Goal: Navigation & Orientation: Find specific page/section

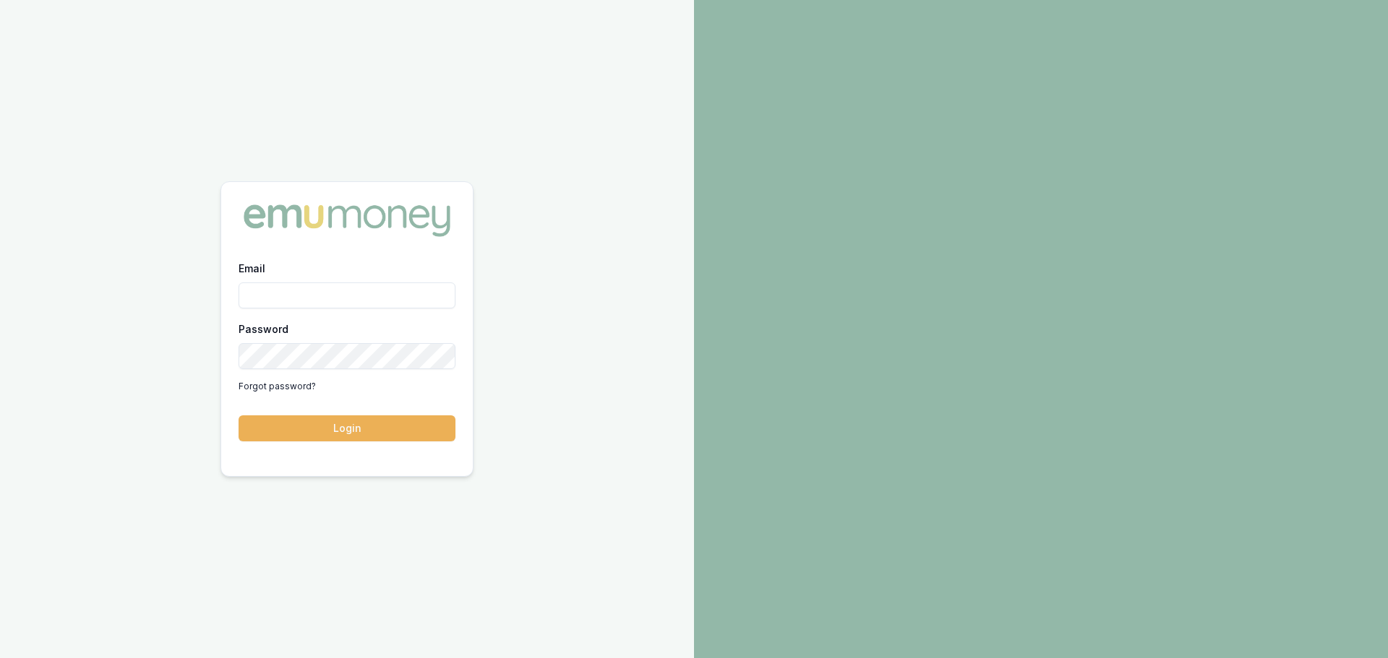
drag, startPoint x: 330, startPoint y: 325, endPoint x: 331, endPoint y: 312, distance: 13.0
click at [331, 325] on div "Password Forgot password?" at bounding box center [347, 359] width 217 height 78
click at [331, 312] on div "Email Password Forgot password?" at bounding box center [347, 328] width 217 height 139
click at [332, 298] on input "Email" at bounding box center [347, 296] width 217 height 26
type input "[PERSON_NAME][EMAIL_ADDRESS][PERSON_NAME][DOMAIN_NAME]"
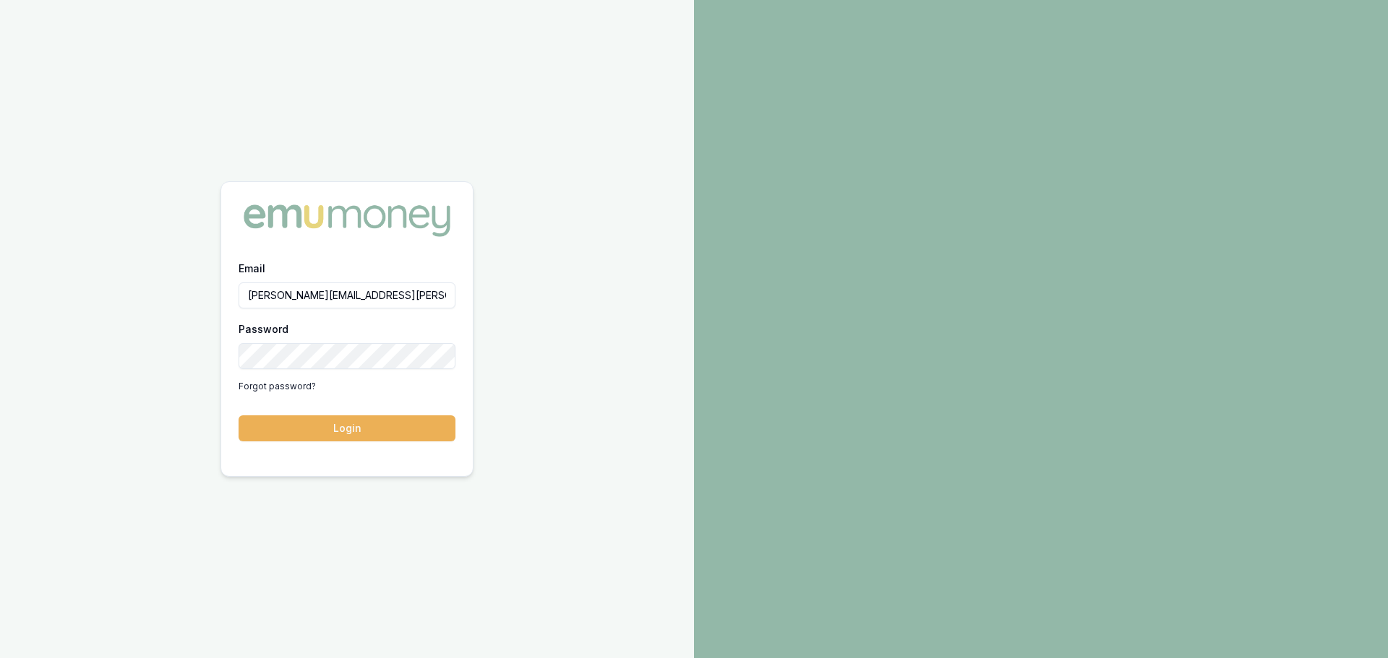
click at [239, 416] on button "Login" at bounding box center [347, 429] width 217 height 26
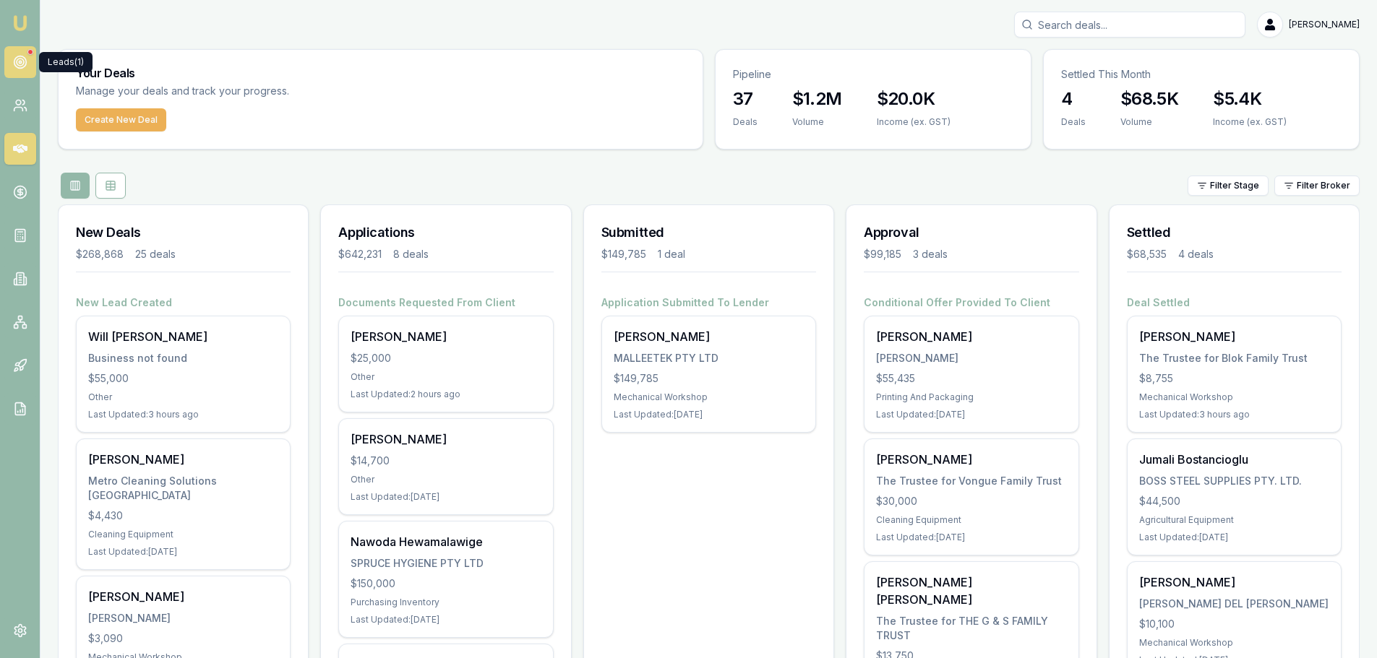
click at [22, 63] on icon at bounding box center [20, 62] width 14 height 14
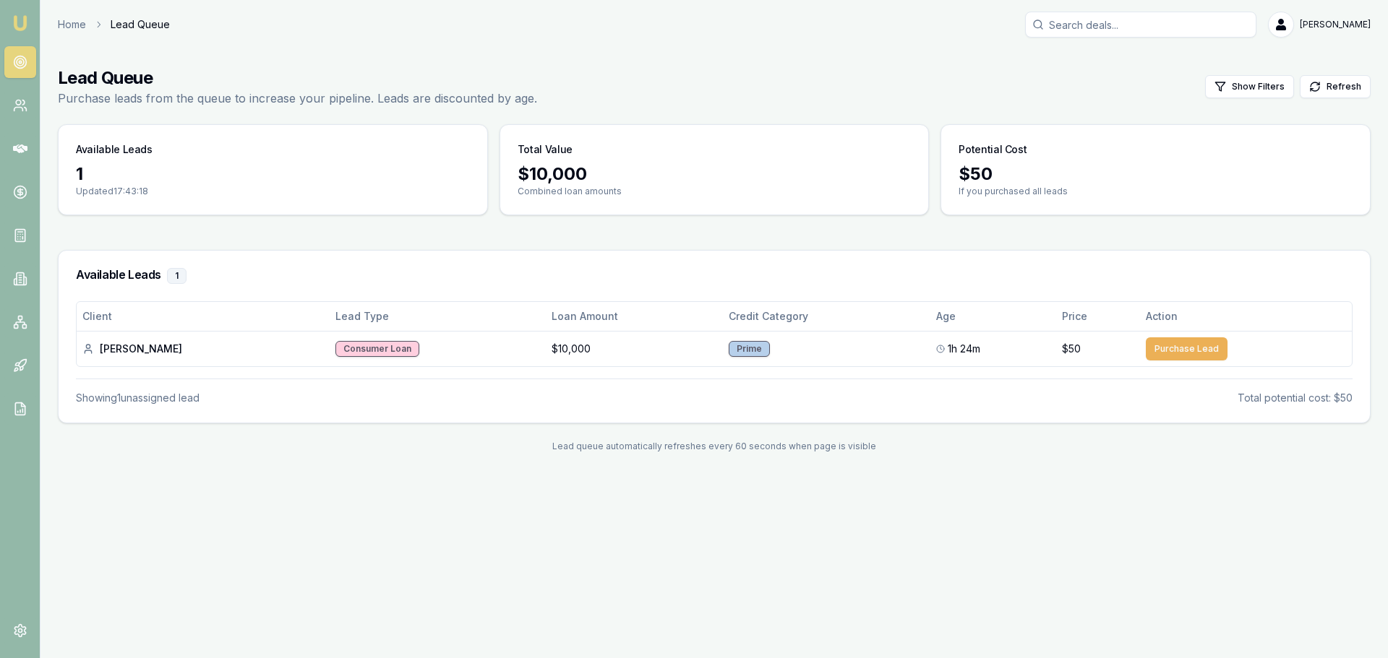
click at [16, 53] on link at bounding box center [20, 62] width 32 height 32
click at [28, 104] on link at bounding box center [20, 106] width 32 height 32
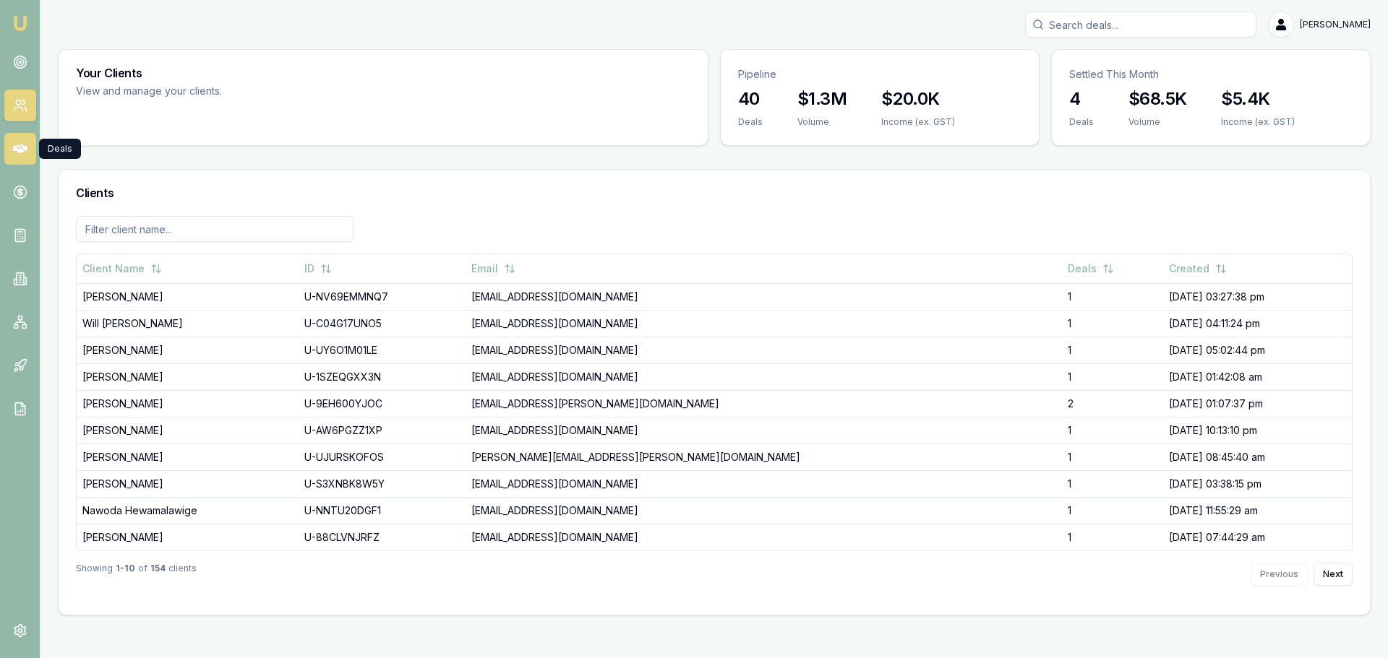
click at [26, 153] on icon at bounding box center [20, 149] width 14 height 14
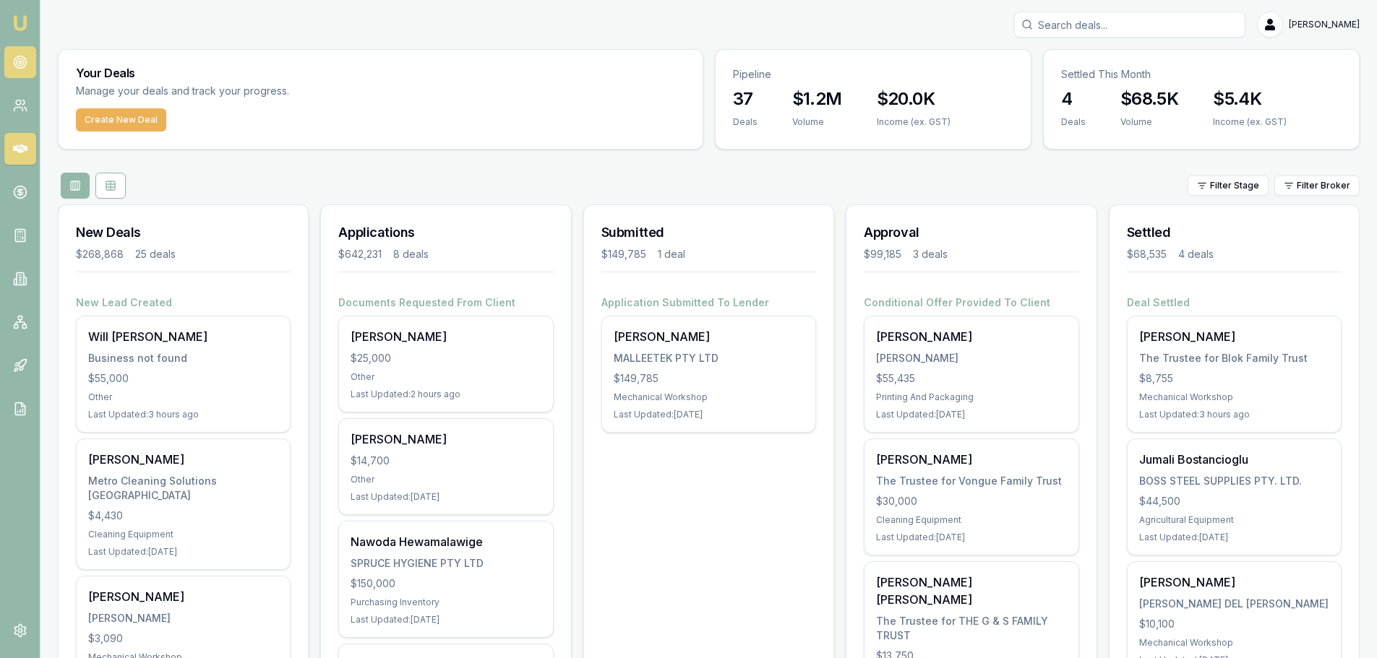
click at [14, 56] on icon at bounding box center [20, 62] width 14 height 14
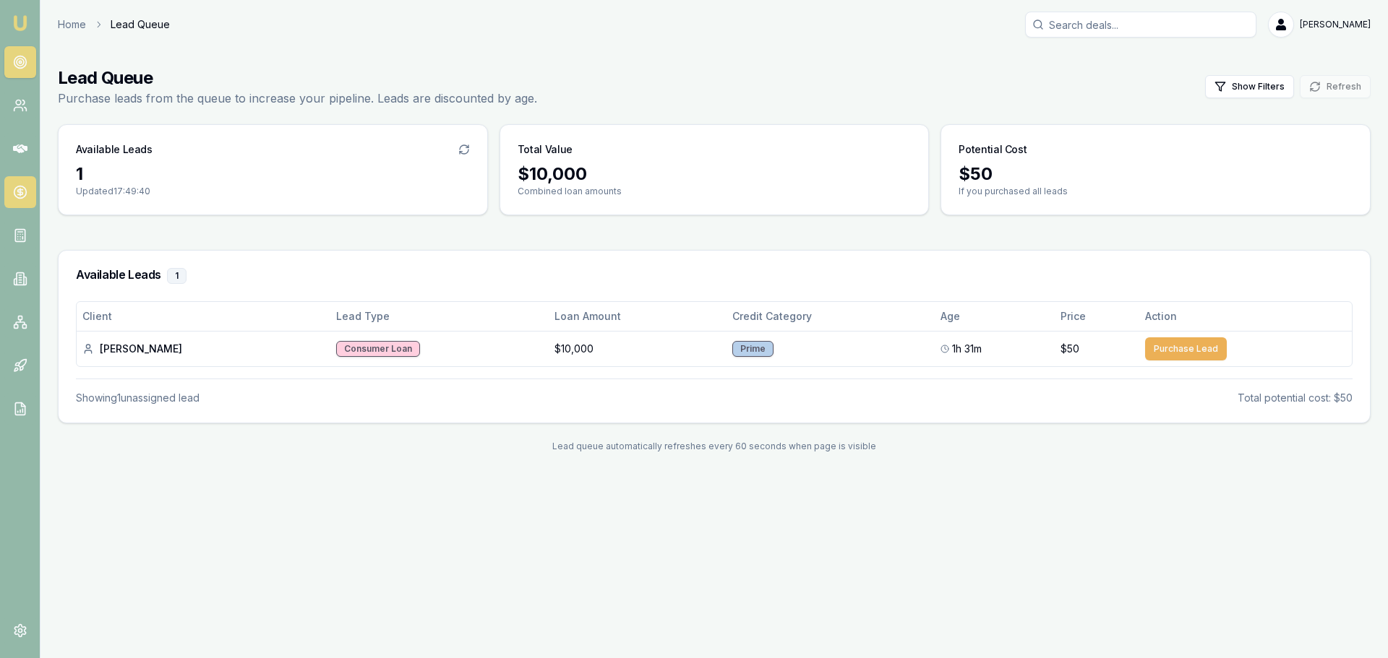
click at [21, 192] on icon at bounding box center [20, 192] width 14 height 14
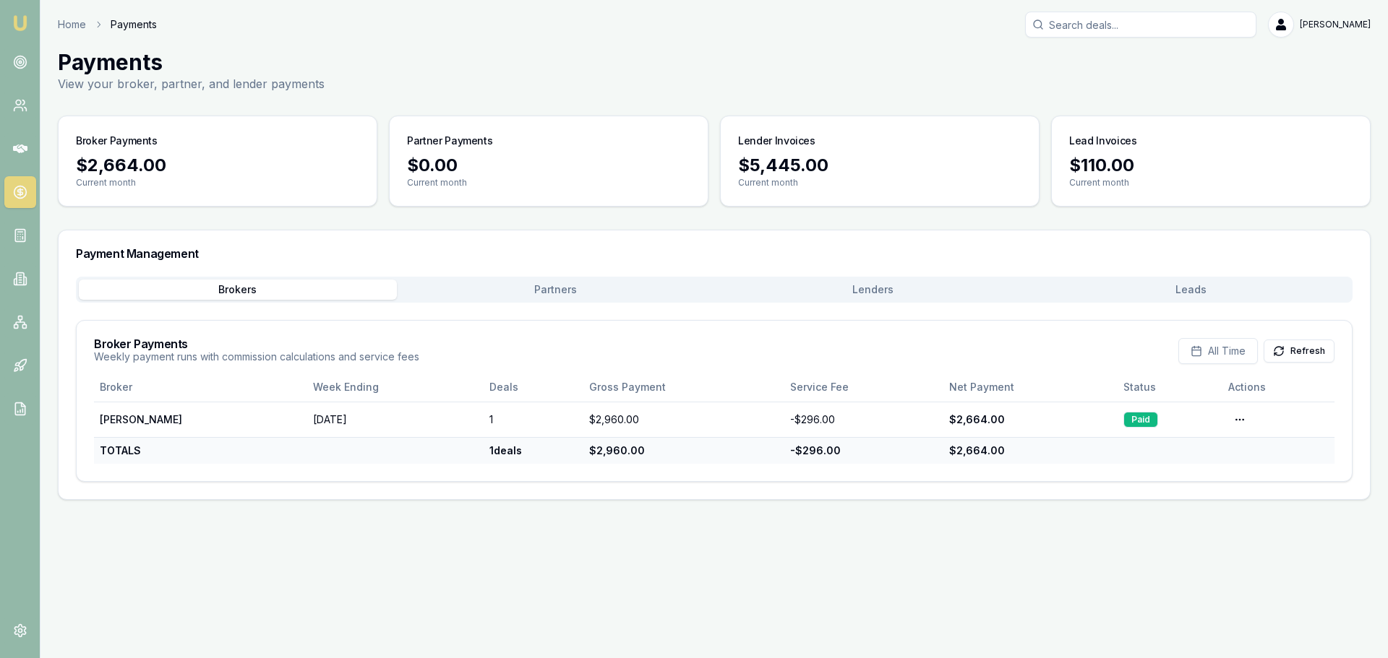
click at [887, 283] on button "Lenders" at bounding box center [873, 290] width 318 height 20
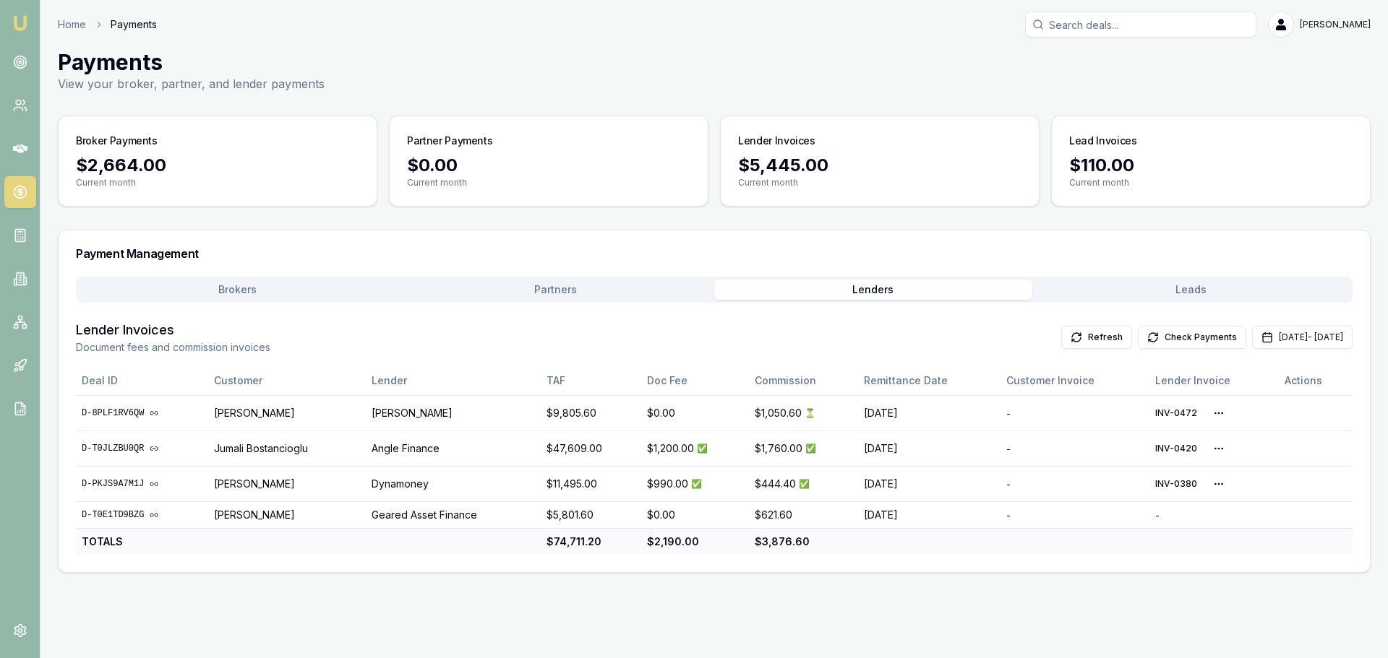
click at [1220, 290] on button "Leads" at bounding box center [1191, 290] width 318 height 20
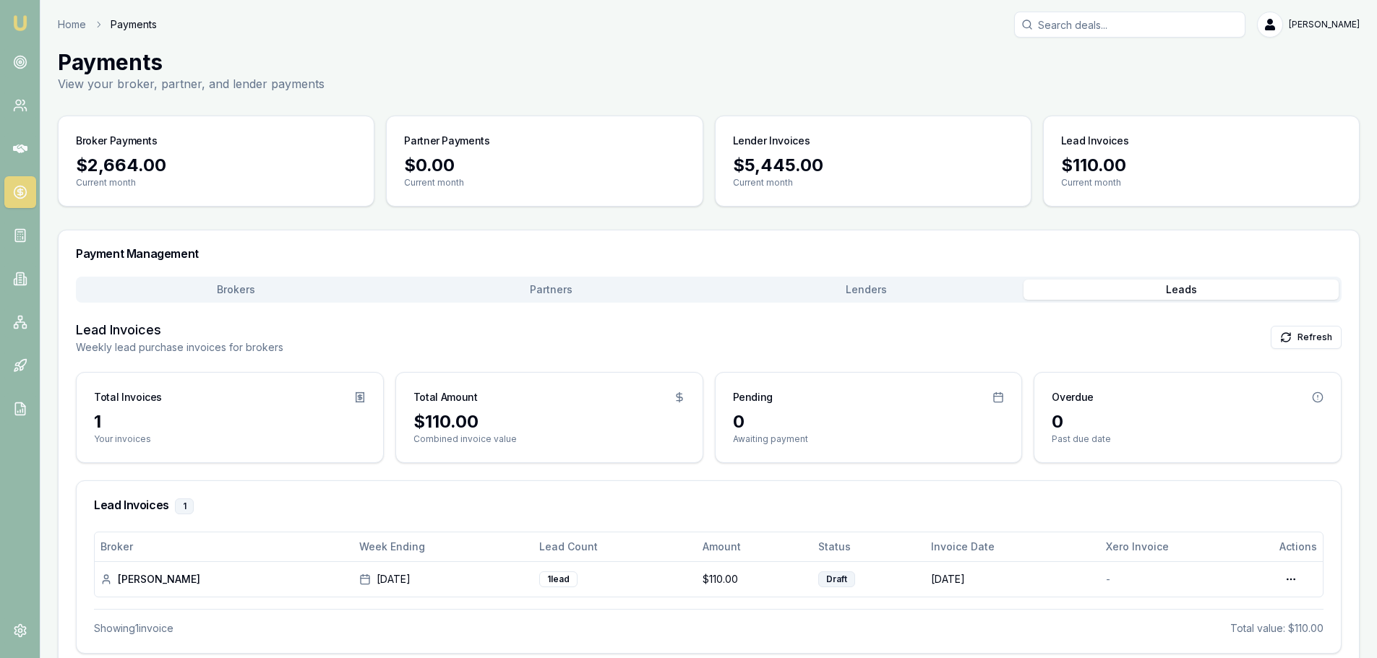
click at [559, 285] on button "Partners" at bounding box center [551, 290] width 315 height 20
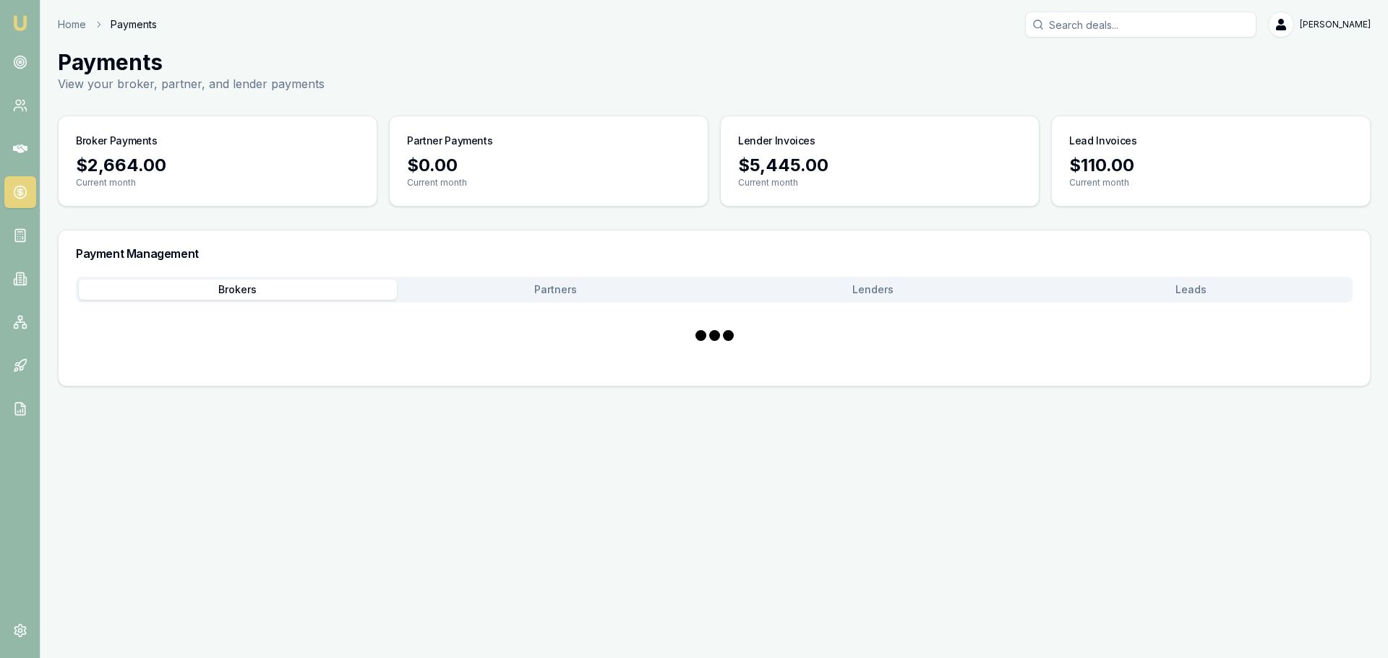
click at [219, 283] on button "Brokers" at bounding box center [238, 290] width 318 height 20
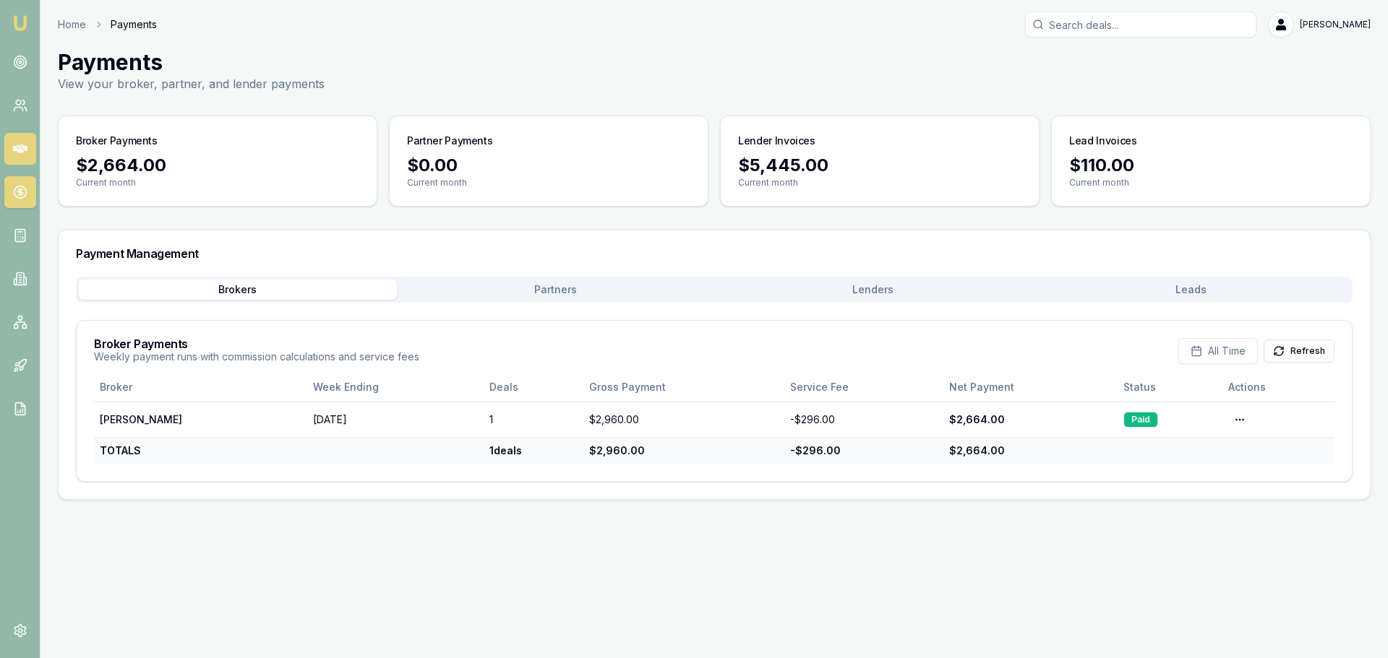
click at [25, 137] on link at bounding box center [20, 149] width 32 height 32
